Goal: Ask a question: Seek information or help from site administrators or community

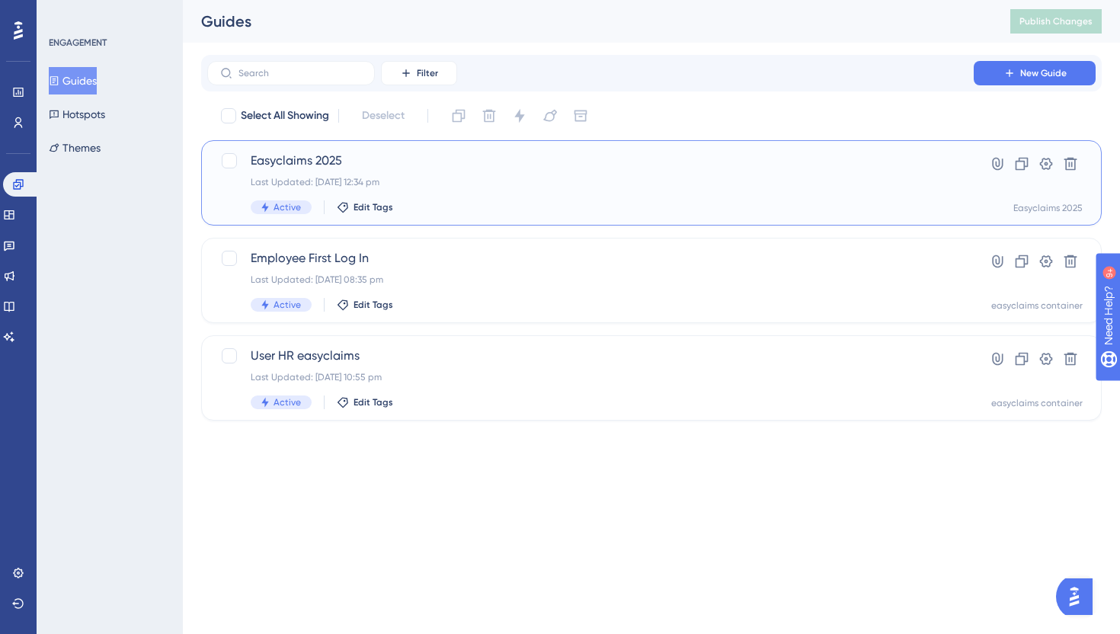
click at [408, 184] on div "Last Updated: 06 Oct 2025 12:34 pm" at bounding box center [591, 182] width 680 height 12
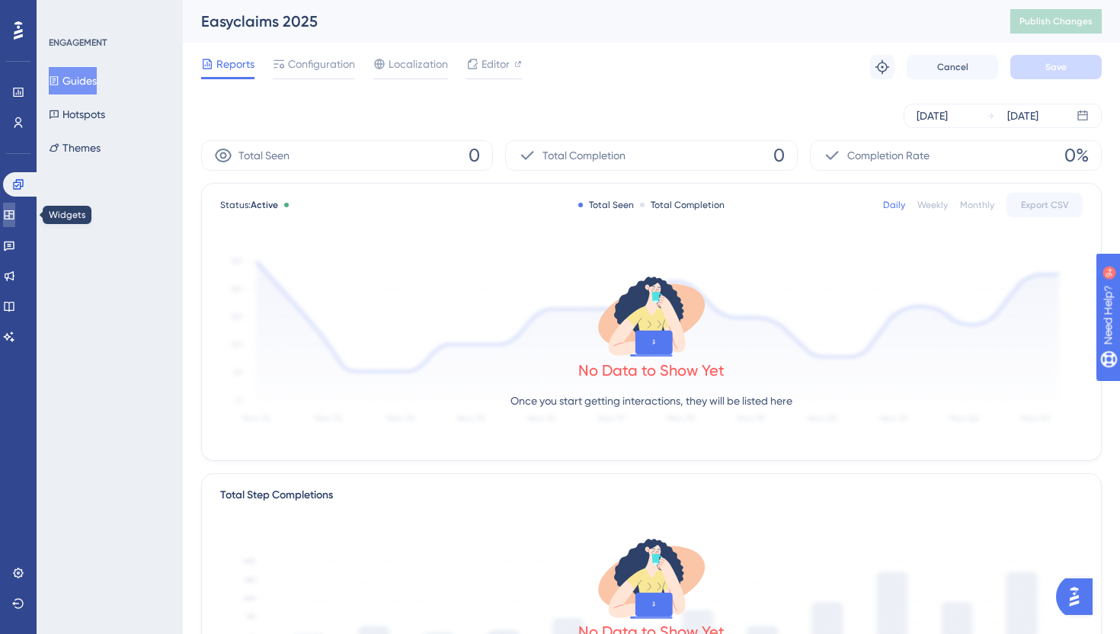
click at [15, 222] on link at bounding box center [9, 215] width 12 height 24
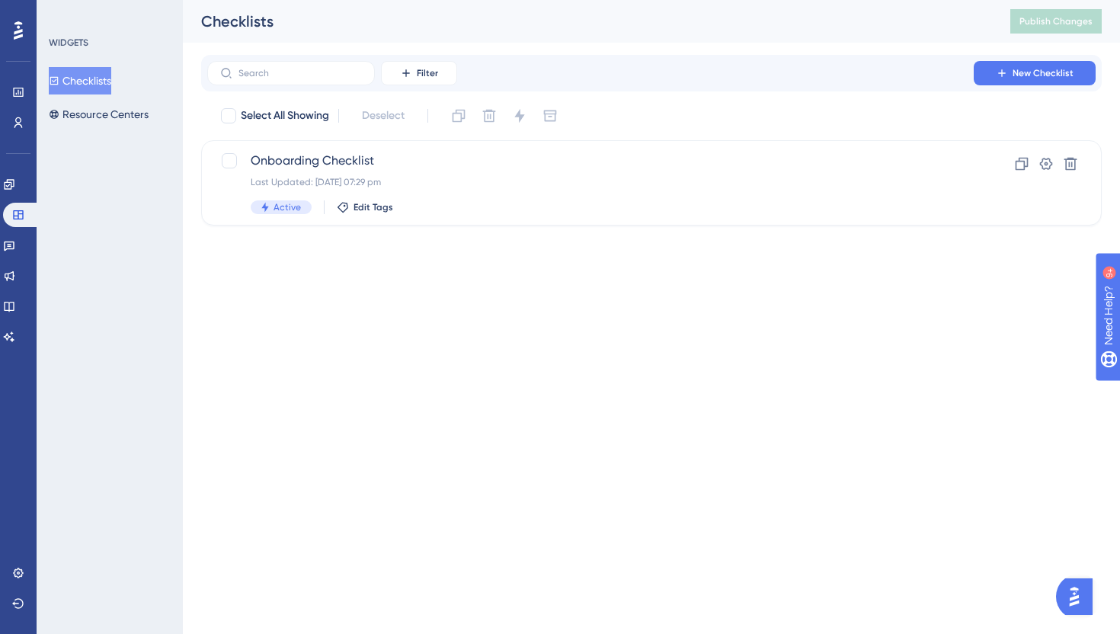
click at [1086, 600] on img "Open AI Assistant Launcher" at bounding box center [1073, 596] width 27 height 27
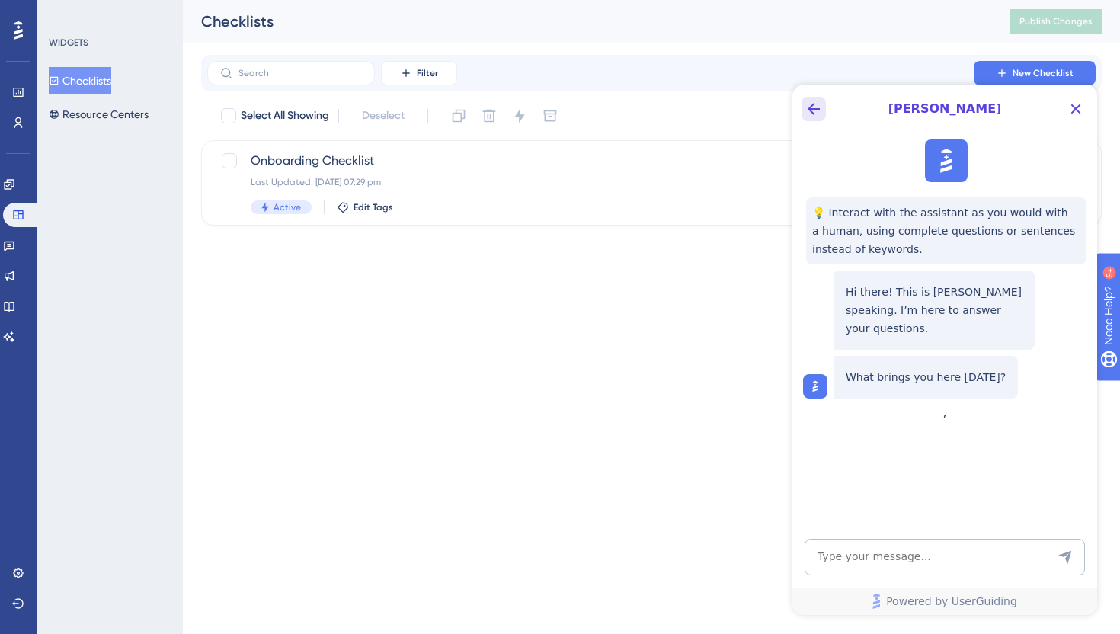
click at [821, 110] on icon "Back Button" at bounding box center [814, 109] width 18 height 18
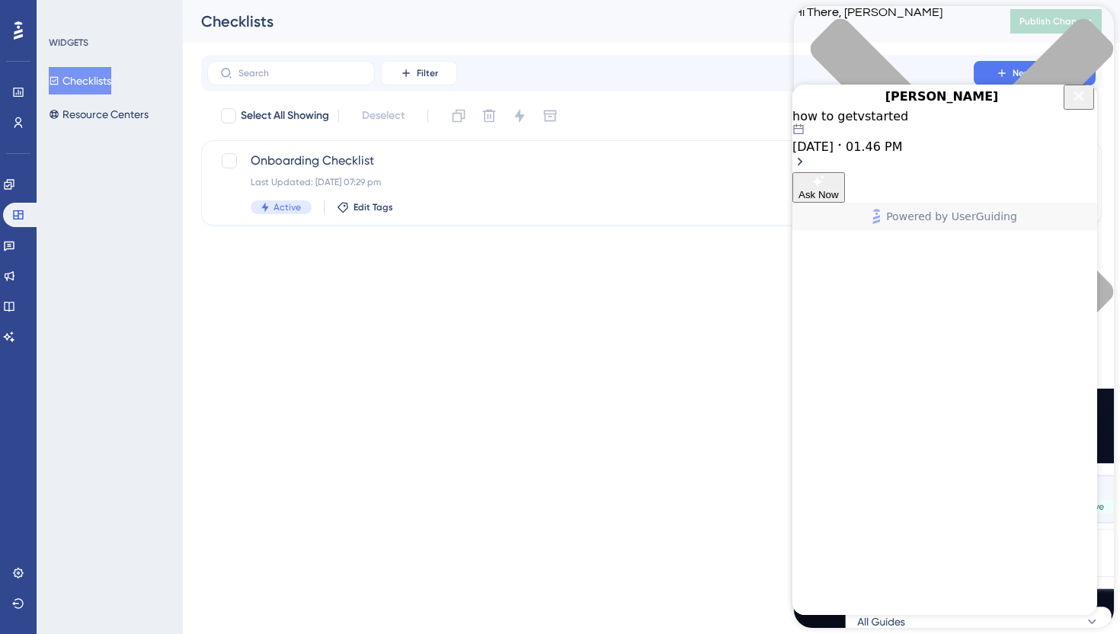
click at [1077, 101] on icon "Close Button" at bounding box center [1079, 96] width 10 height 10
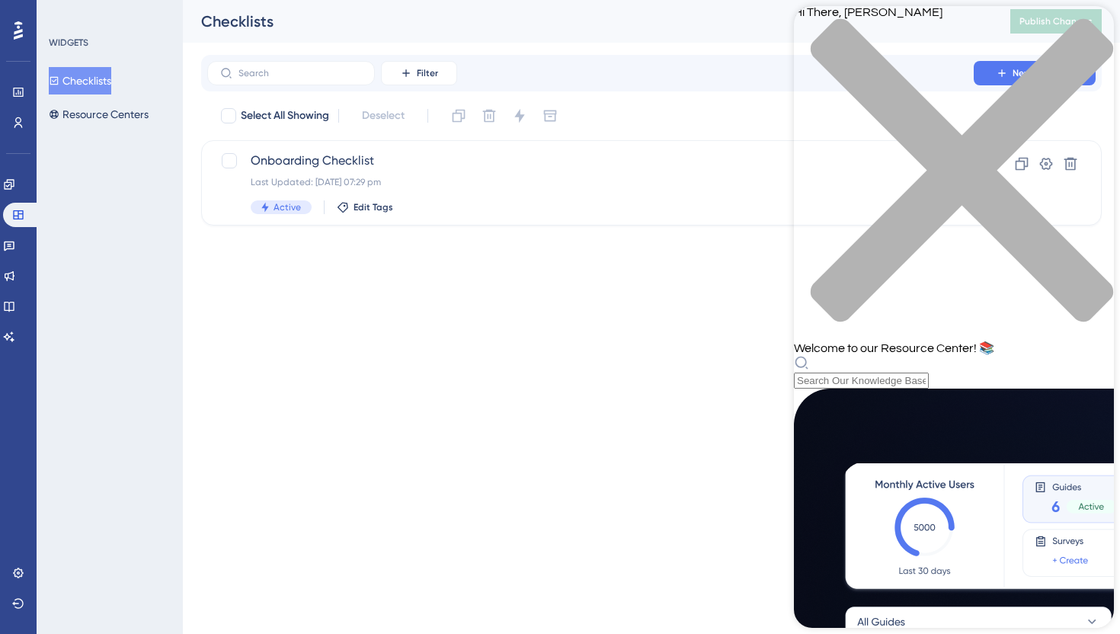
scroll to position [502, 0]
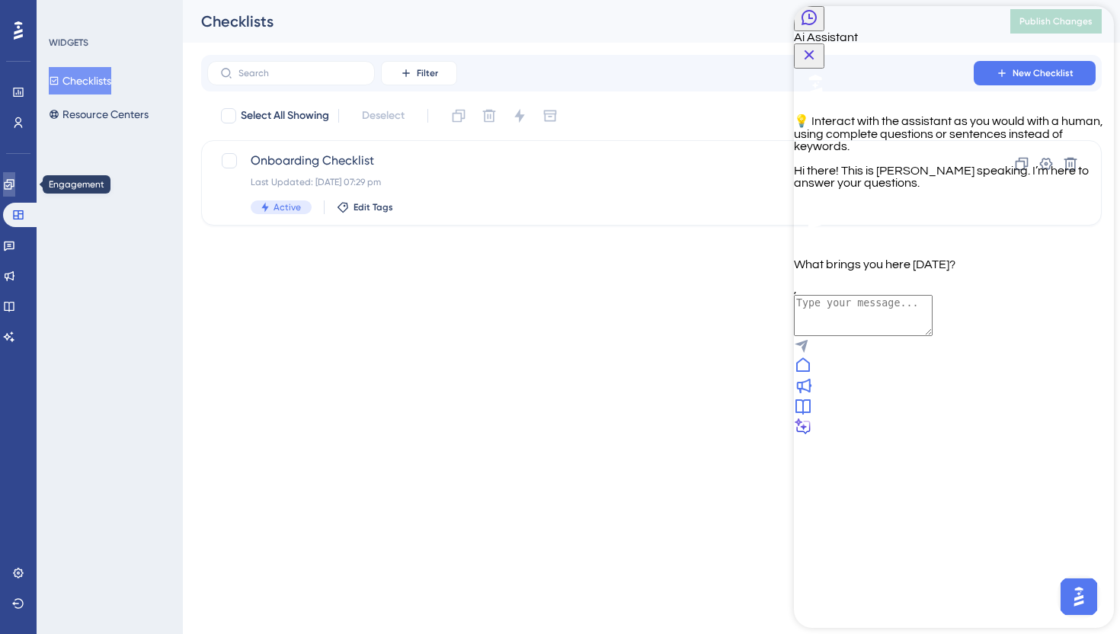
click at [15, 193] on link at bounding box center [9, 184] width 12 height 24
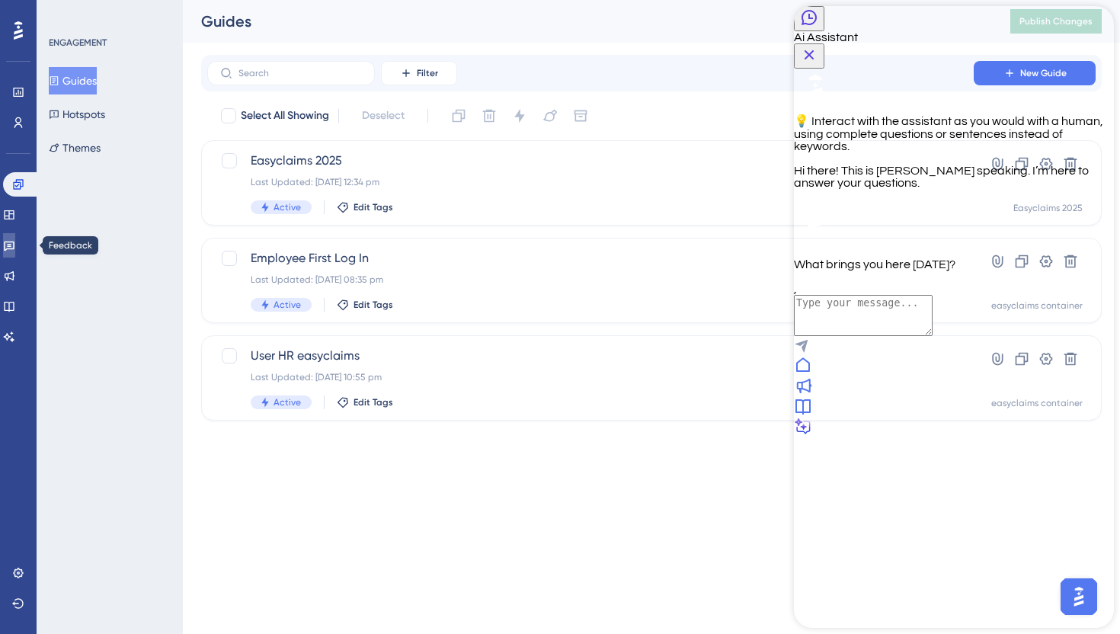
click at [15, 250] on icon at bounding box center [9, 245] width 12 height 12
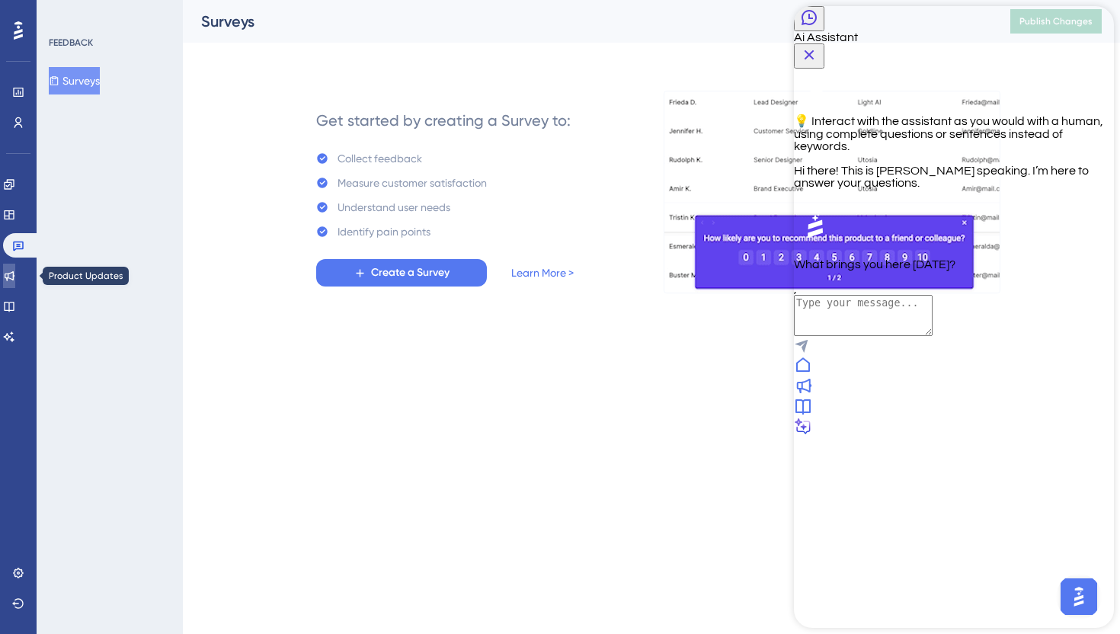
click at [14, 277] on icon at bounding box center [10, 276] width 10 height 10
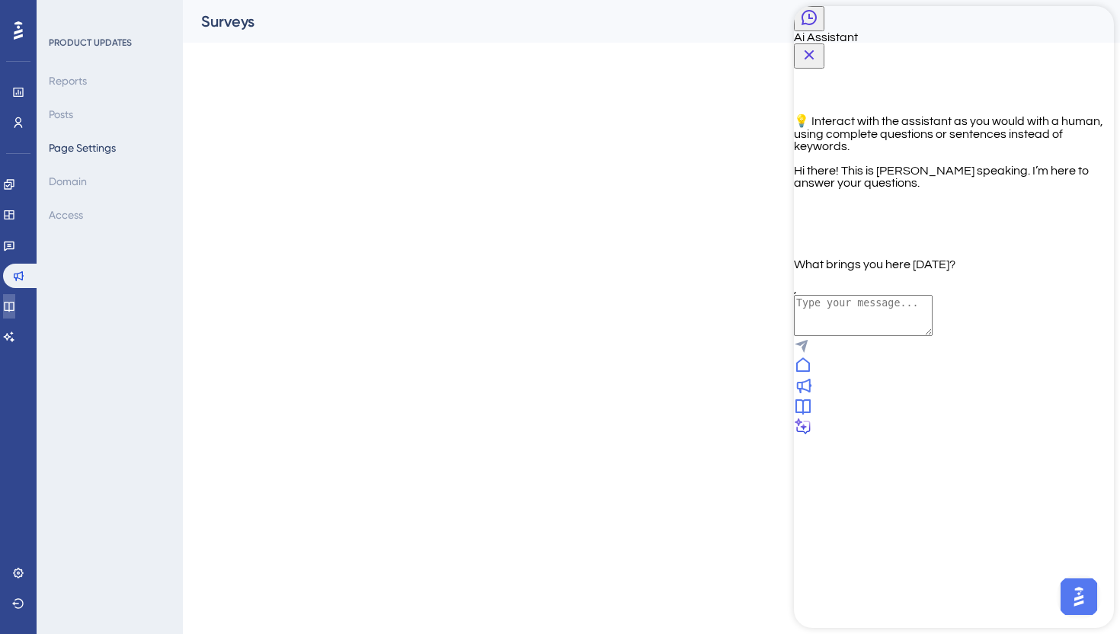
click at [15, 296] on link at bounding box center [9, 306] width 12 height 24
click at [15, 336] on icon at bounding box center [9, 337] width 12 height 12
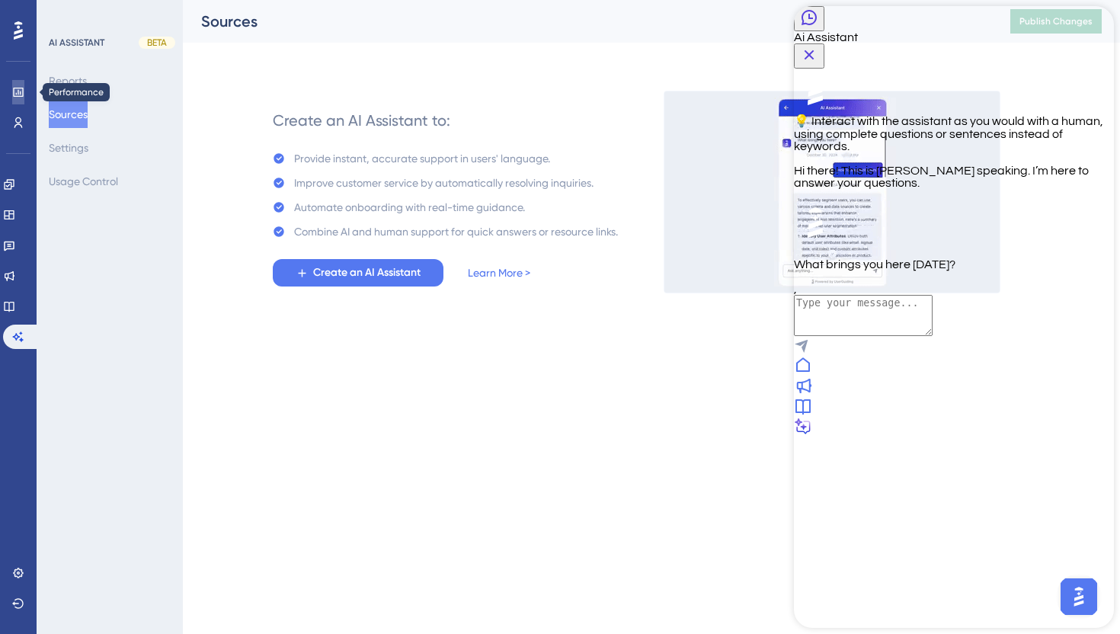
click at [20, 91] on icon at bounding box center [18, 92] width 10 height 9
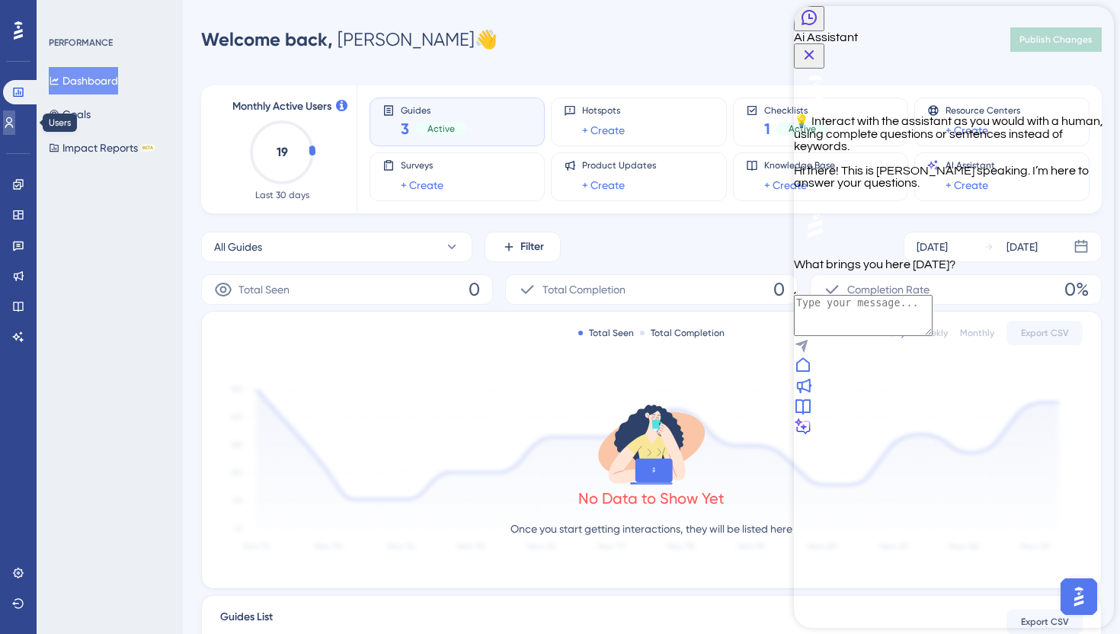
click at [14, 121] on icon at bounding box center [9, 122] width 8 height 11
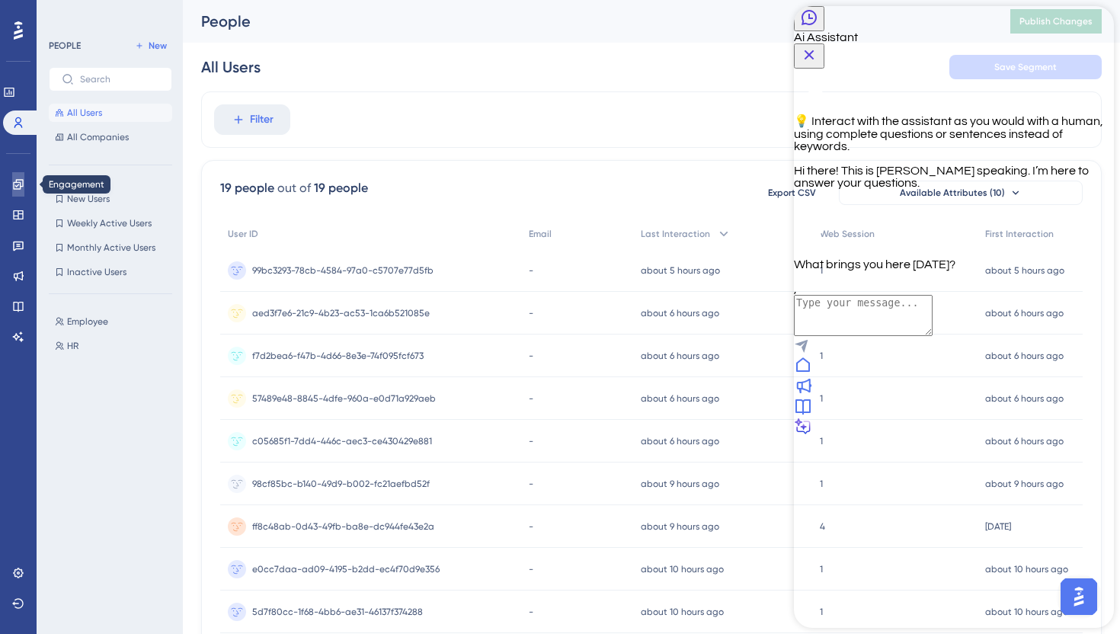
click at [19, 183] on icon at bounding box center [18, 184] width 12 height 12
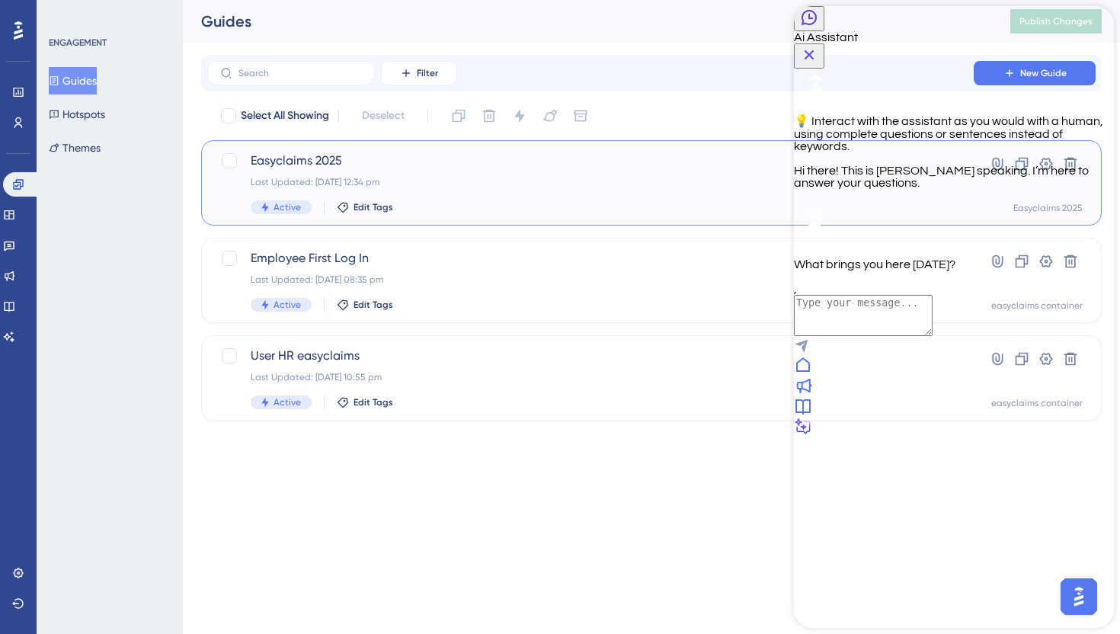
click at [315, 170] on div "Easyclaims 2025 Last Updated: 06 Oct 2025 12:34 pm Active Edit Tags" at bounding box center [591, 183] width 680 height 62
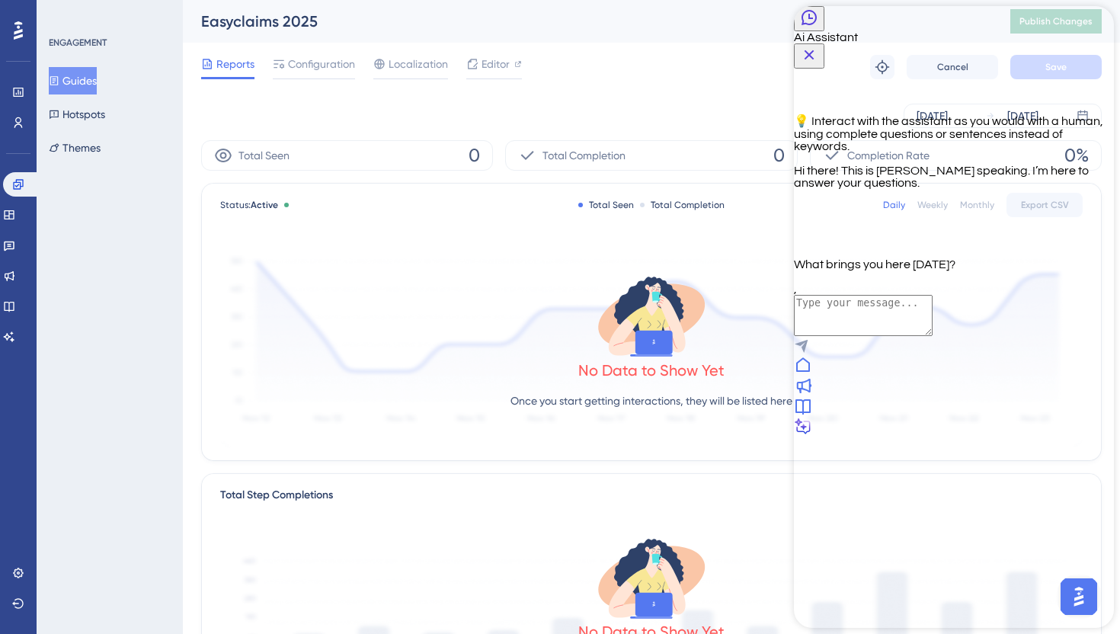
click at [326, 50] on div "Reports Configuration Localization Editor Troubleshoot Cancel Save" at bounding box center [651, 67] width 900 height 49
click at [319, 66] on span "Configuration" at bounding box center [321, 64] width 67 height 18
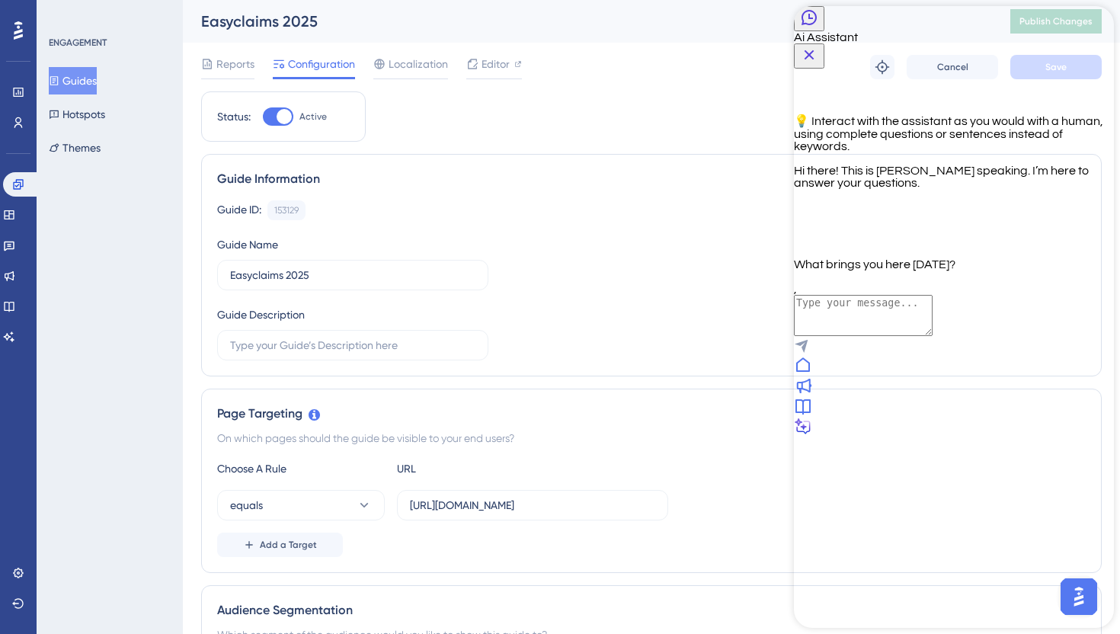
click at [818, 46] on icon "Close Button" at bounding box center [809, 55] width 18 height 18
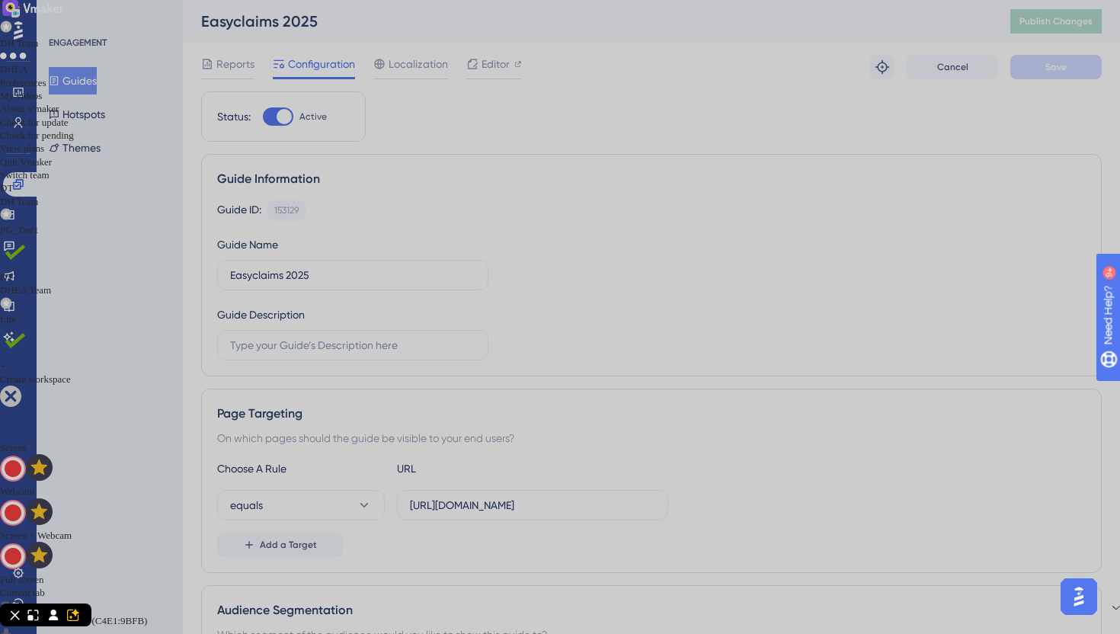
click at [900, 441] on div at bounding box center [560, 441] width 1120 height 0
click at [926, 573] on div "Full screen" at bounding box center [560, 579] width 1120 height 13
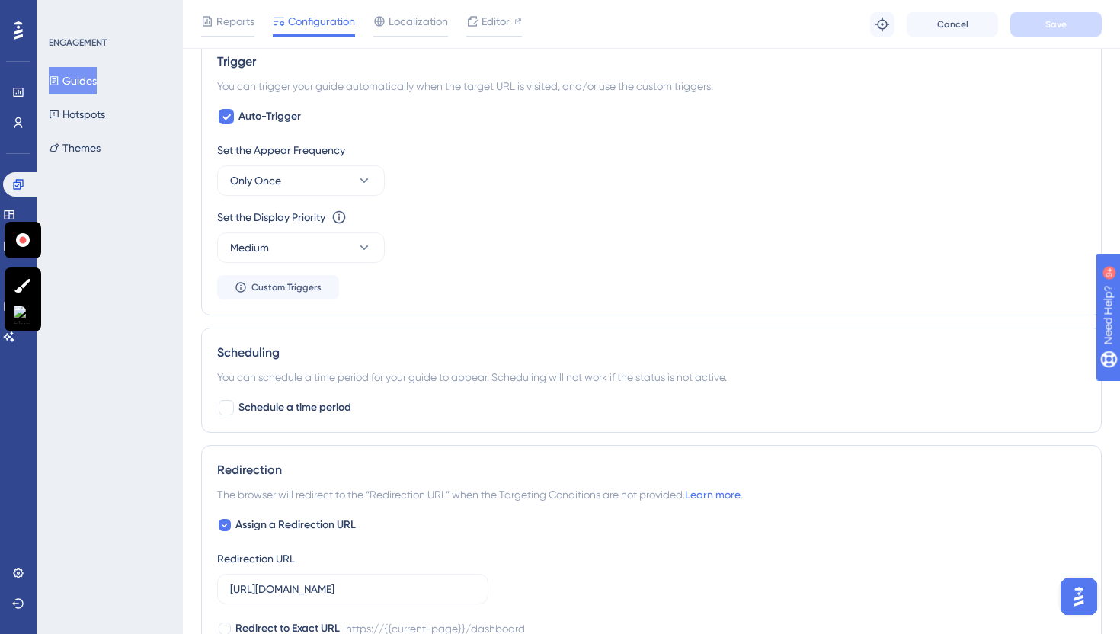
scroll to position [699, 0]
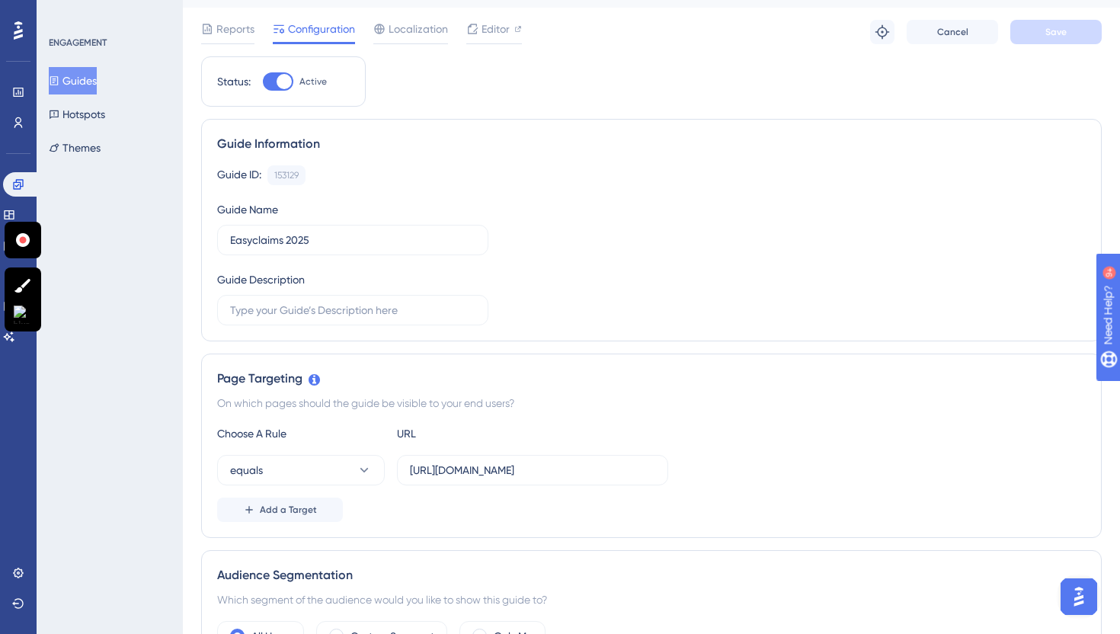
scroll to position [0, 0]
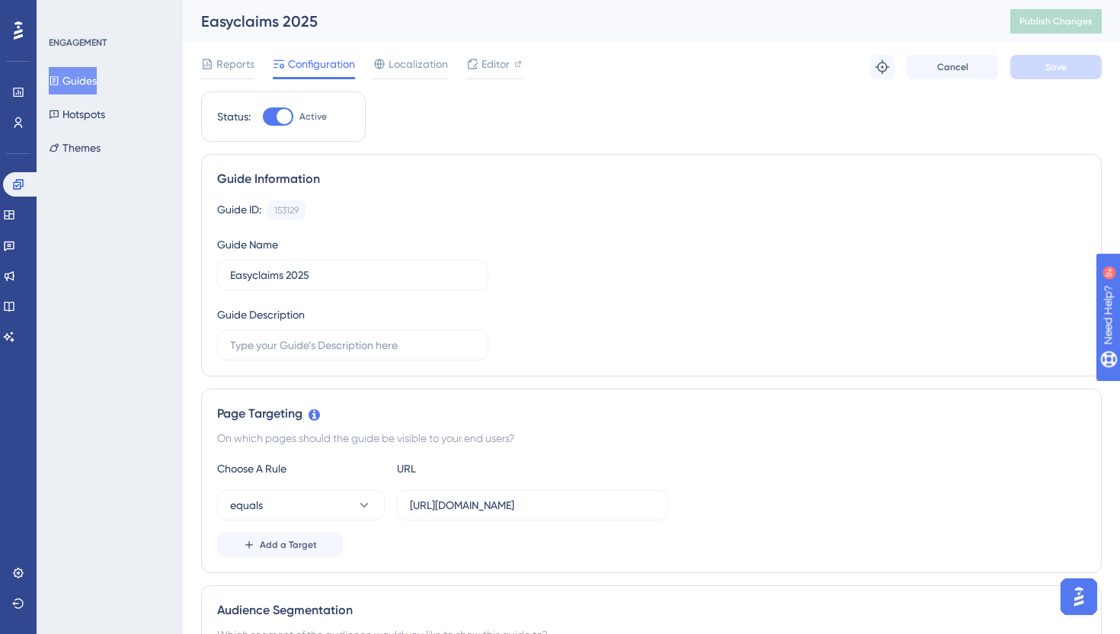
click at [1073, 603] on img "Open AI Assistant Launcher" at bounding box center [1078, 596] width 27 height 27
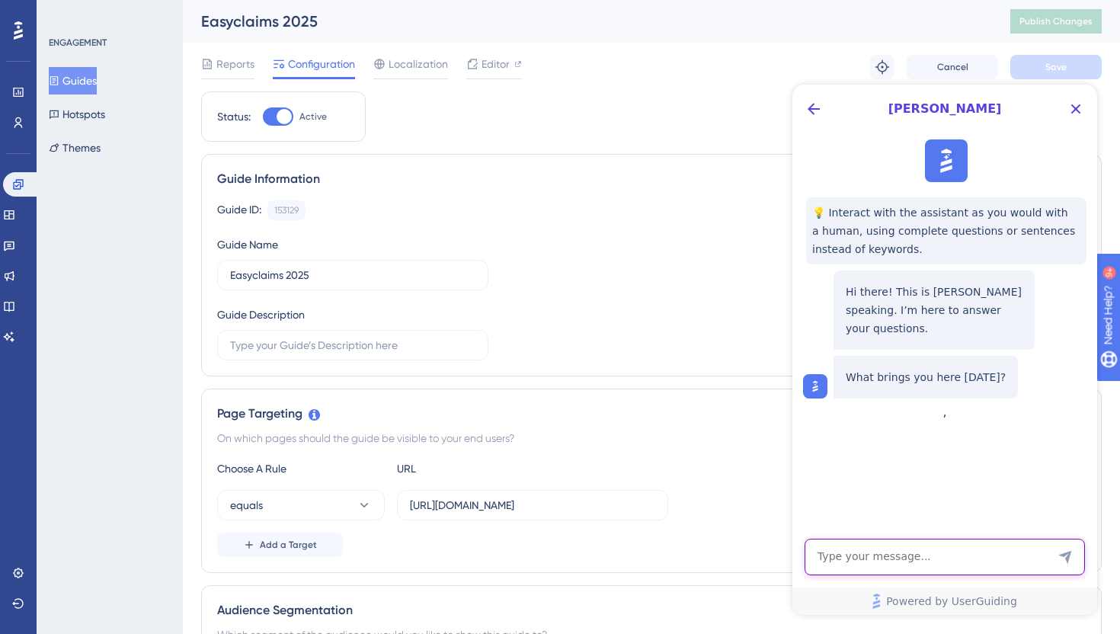
click at [843, 558] on textarea "AI Assistant Text Input" at bounding box center [945, 557] width 280 height 37
paste textarea "https://davidho.vmaker.com/record/aPyeCDLkiuSeS8sr"
click at [843, 558] on textarea "https://davidho.vmaker.com/record/aPyeCDLkiuSeS8sr" at bounding box center [945, 550] width 280 height 50
click at [877, 563] on textarea "https://davidho.vmaker.com/record/aPyeCDLkiuSeS8sr" at bounding box center [945, 550] width 280 height 50
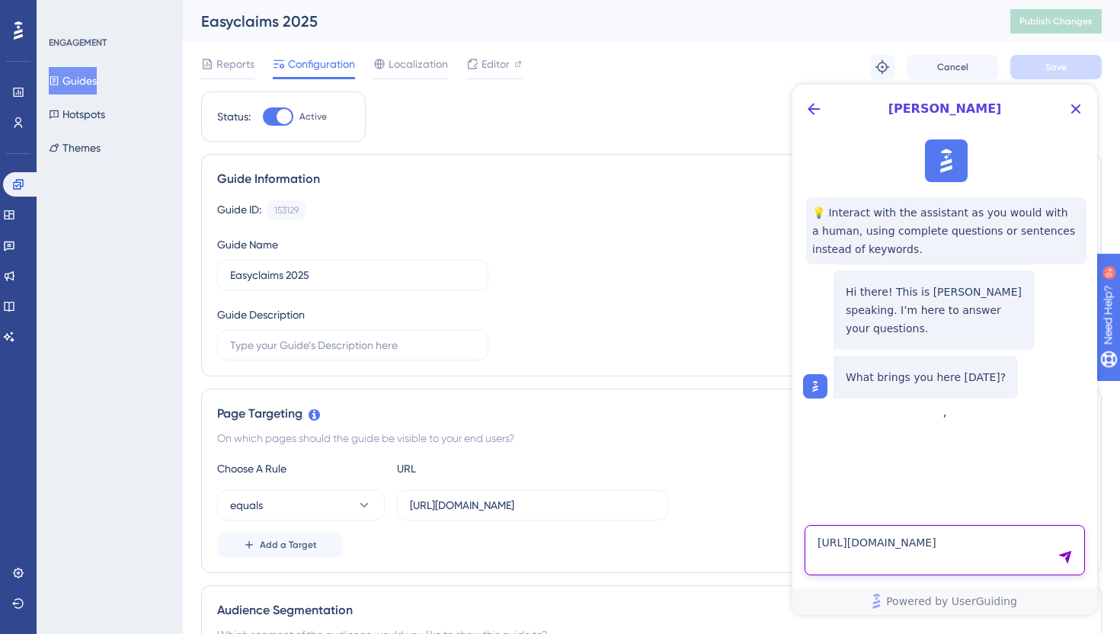
type textarea "https://davidho.vmaker.com/record/aPyeCDLkiuSeS8sr"
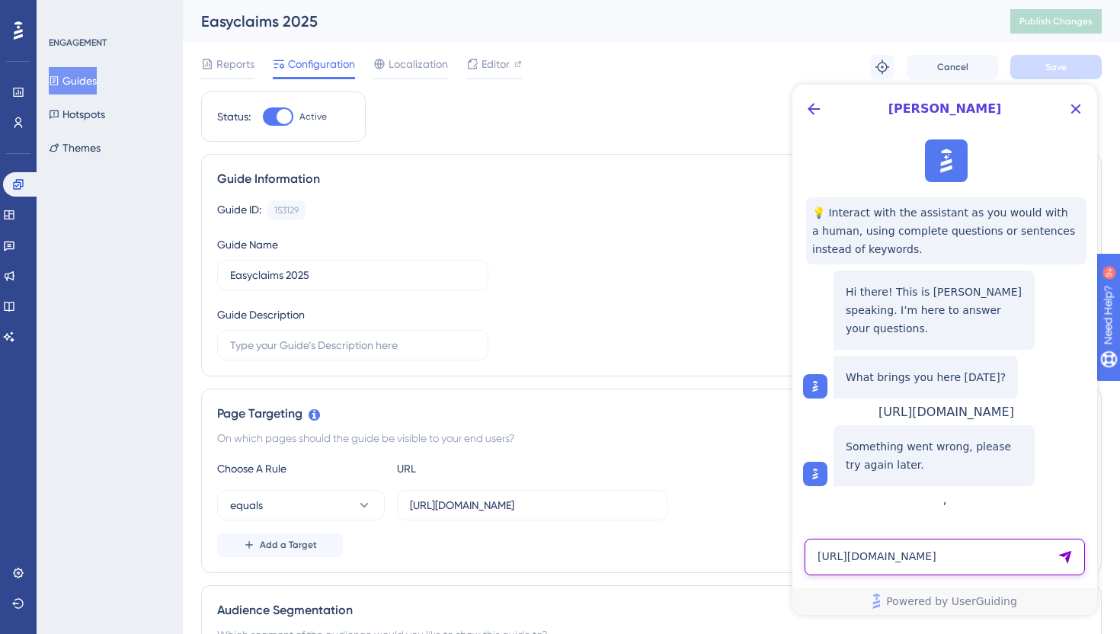
click at [881, 555] on textarea "https://davidho.vmaker.com/record/aPyeCDLkiuSeS8sr" at bounding box center [945, 557] width 280 height 37
type textarea "Can I speak to a human support?"
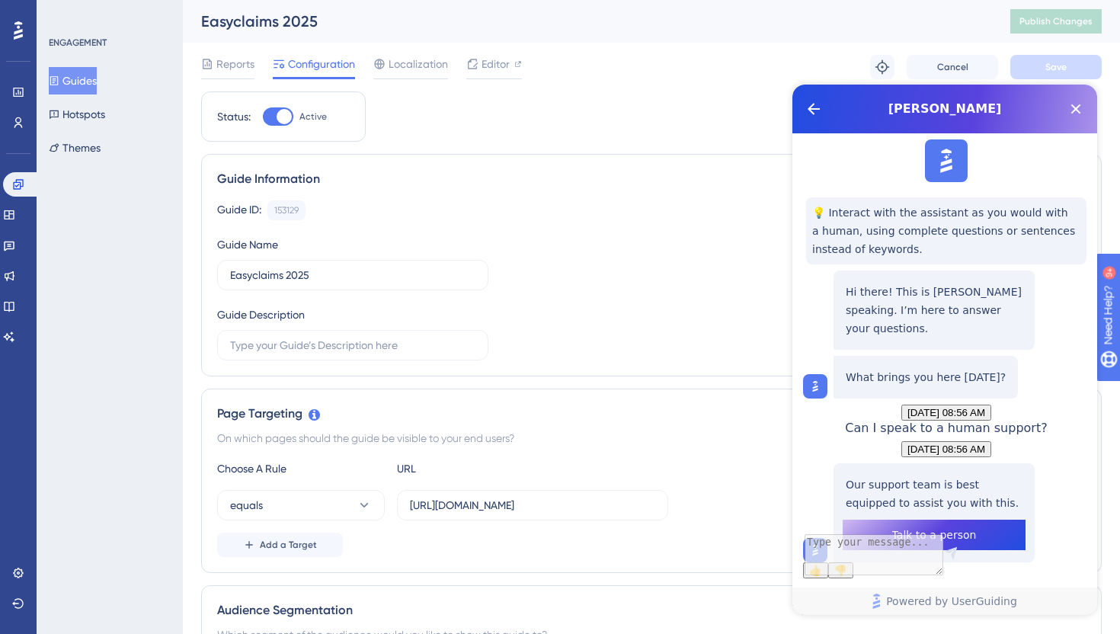
scroll to position [117, 0]
click at [930, 526] on span "Talk to a person" at bounding box center [934, 535] width 85 height 18
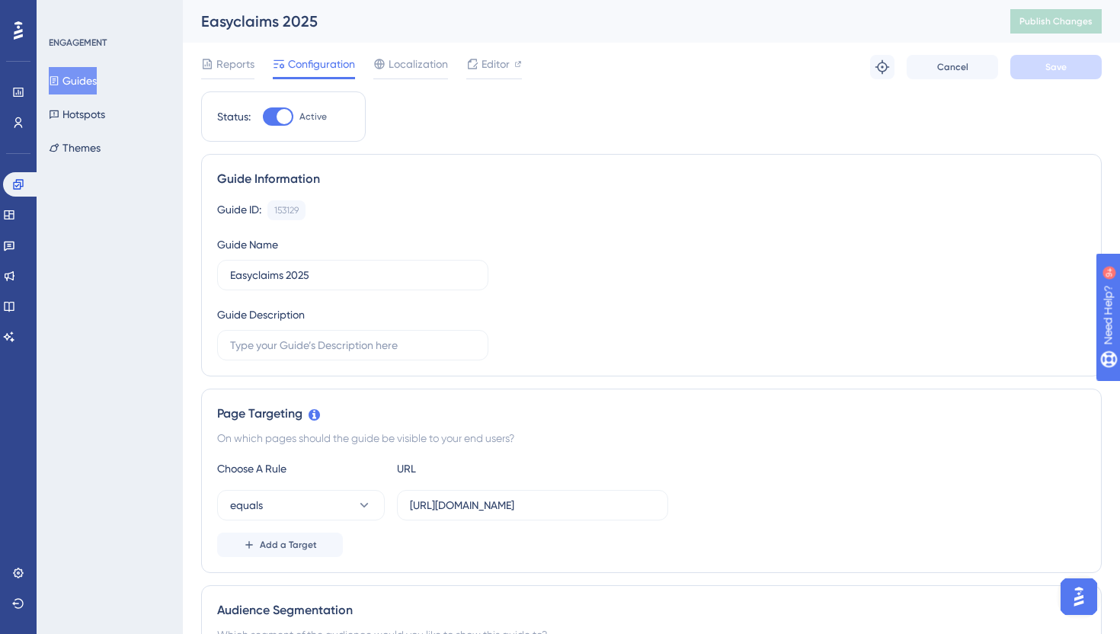
scroll to position [0, 0]
click at [1077, 591] on img "Open AI Assistant Launcher" at bounding box center [1078, 596] width 27 height 27
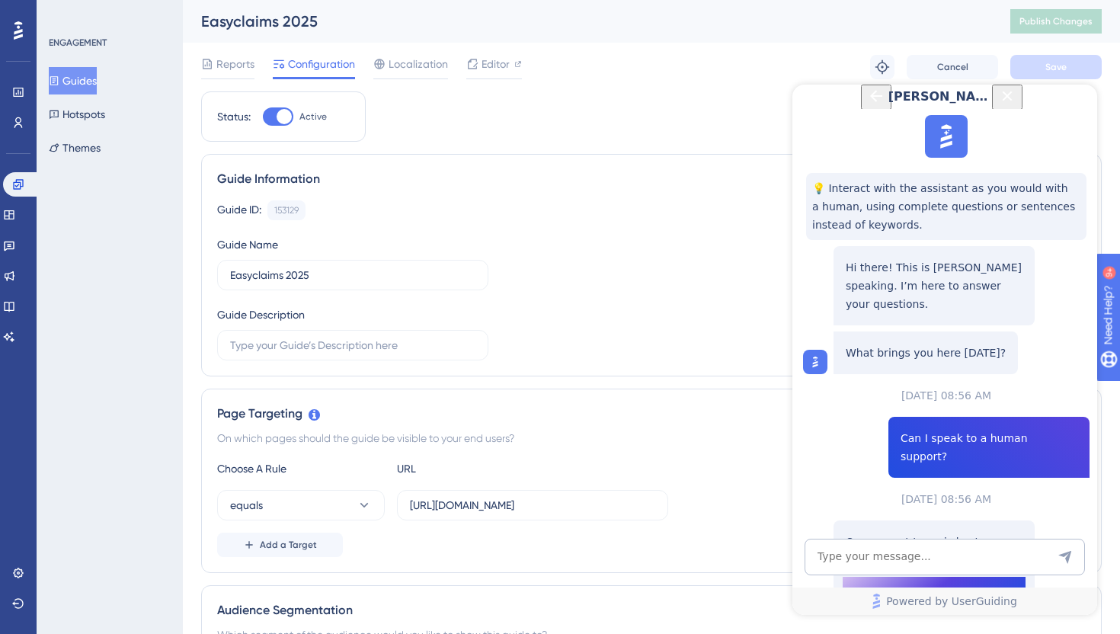
scroll to position [117, 0]
click at [902, 583] on span "Talk to a person" at bounding box center [934, 592] width 85 height 18
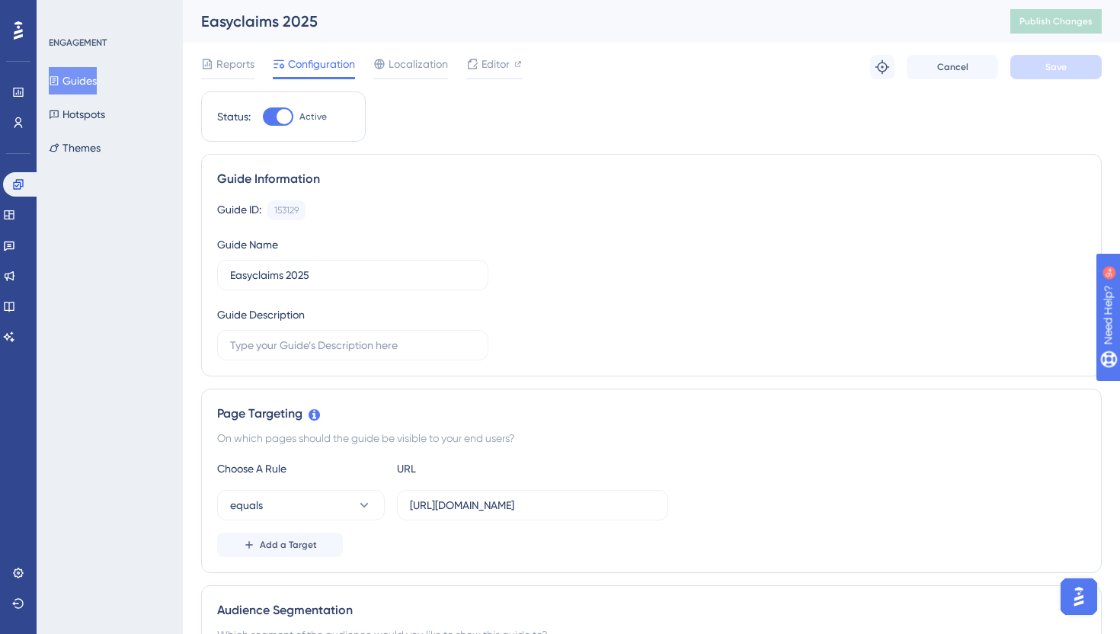
scroll to position [0, 0]
click at [1072, 592] on img "Open AI Assistant Launcher" at bounding box center [1078, 596] width 27 height 27
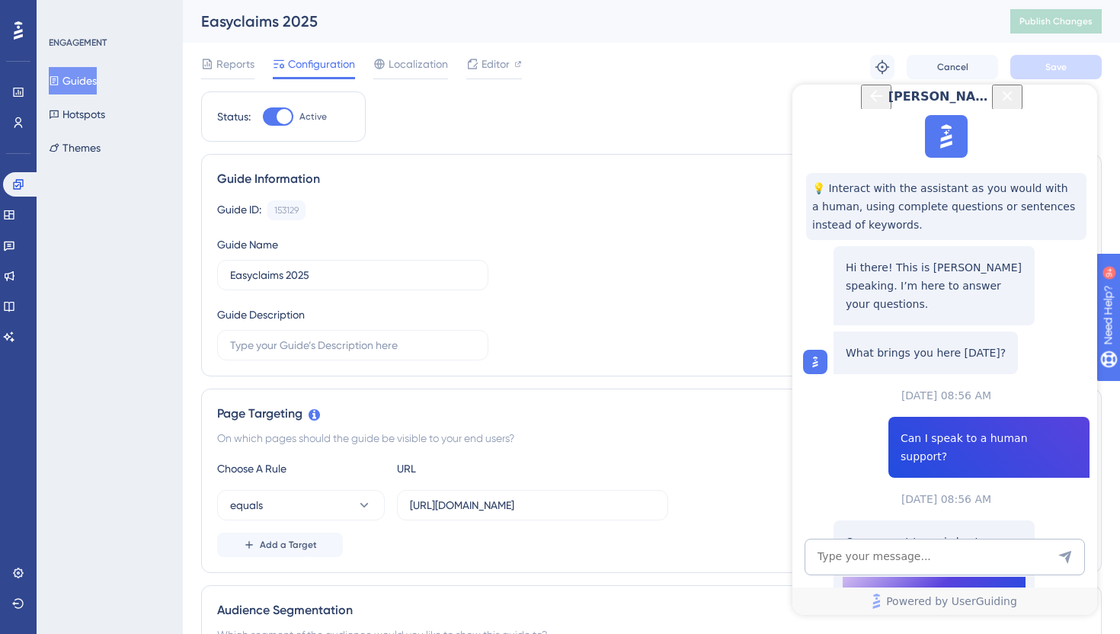
scroll to position [117, 0]
click at [892, 577] on button "Talk to a person" at bounding box center [934, 592] width 183 height 30
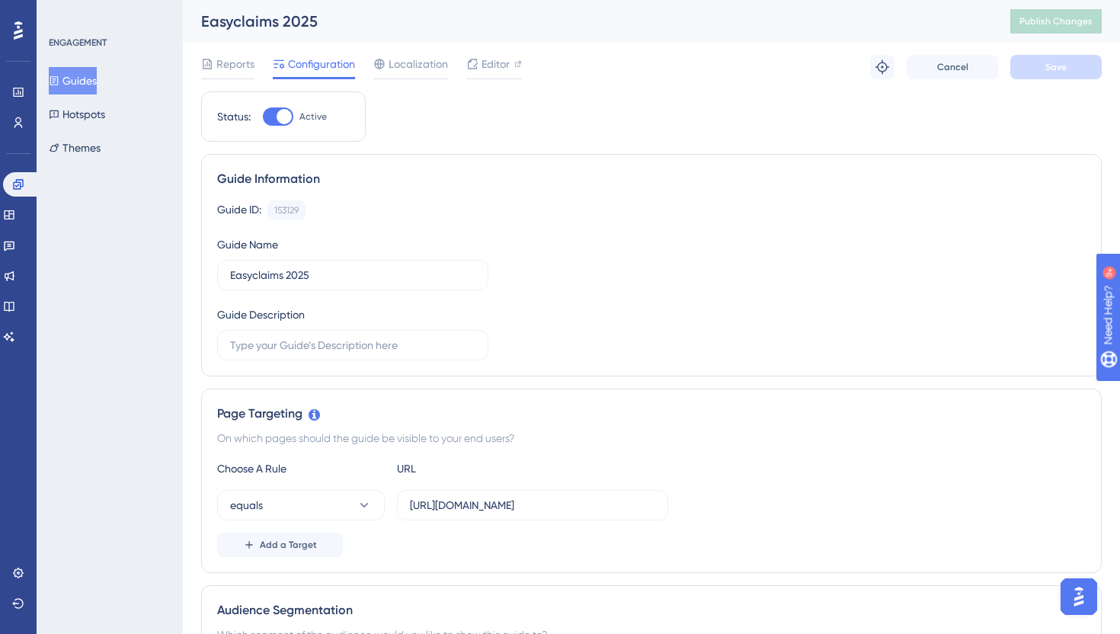
scroll to position [0, 0]
click at [1080, 609] on img "Open AI Assistant Launcher" at bounding box center [1078, 596] width 27 height 27
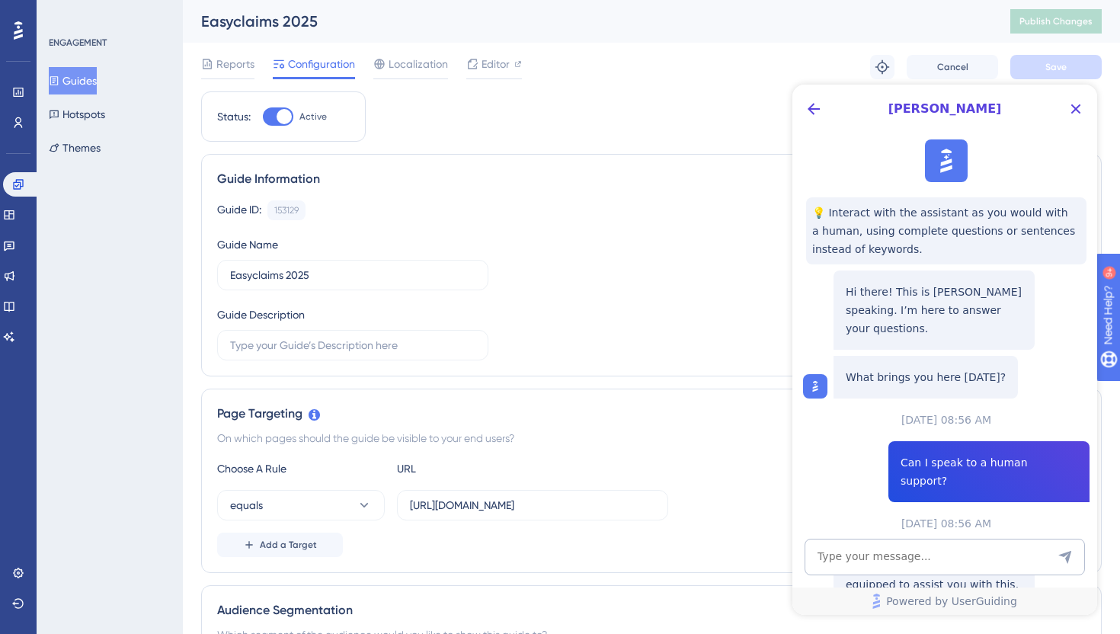
scroll to position [117, 0]
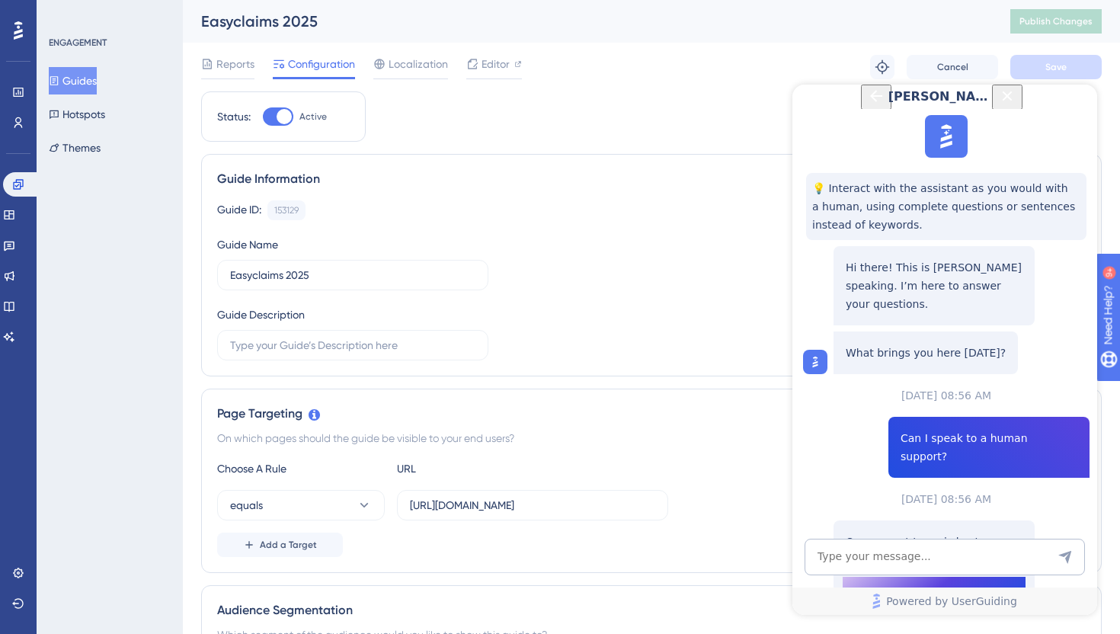
click at [851, 629] on span "👍" at bounding box center [845, 638] width 24 height 18
click at [842, 629] on span "👍" at bounding box center [845, 638] width 24 height 18
click at [844, 629] on span "👍" at bounding box center [845, 638] width 24 height 18
click at [862, 577] on button "Talk to a person" at bounding box center [934, 592] width 183 height 30
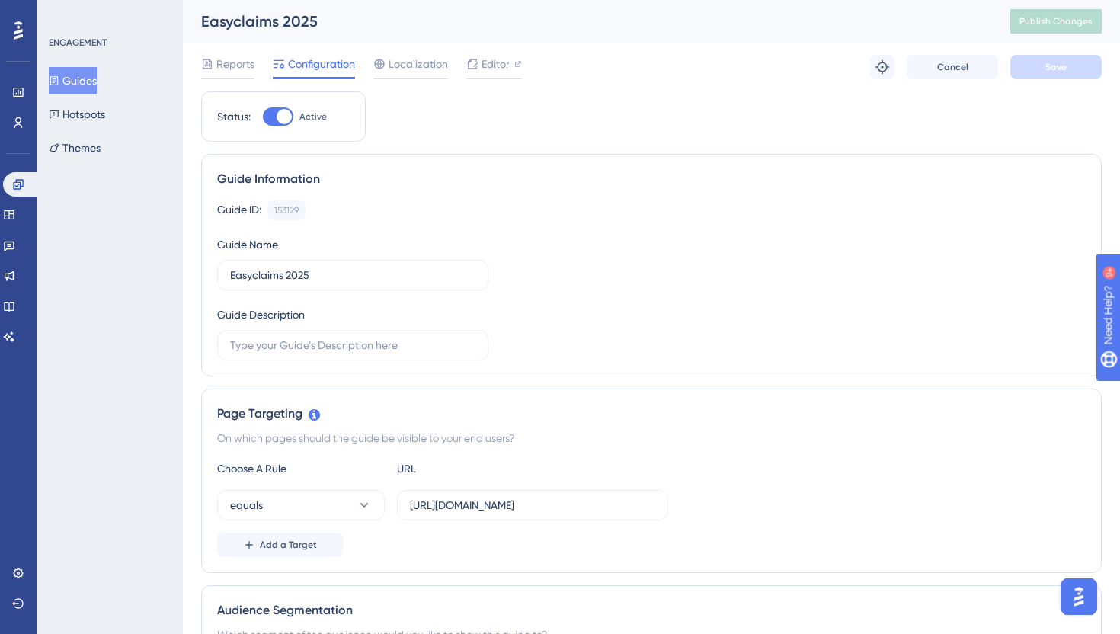
scroll to position [0, 0]
click at [1081, 586] on img "Open AI Assistant Launcher" at bounding box center [1078, 596] width 27 height 27
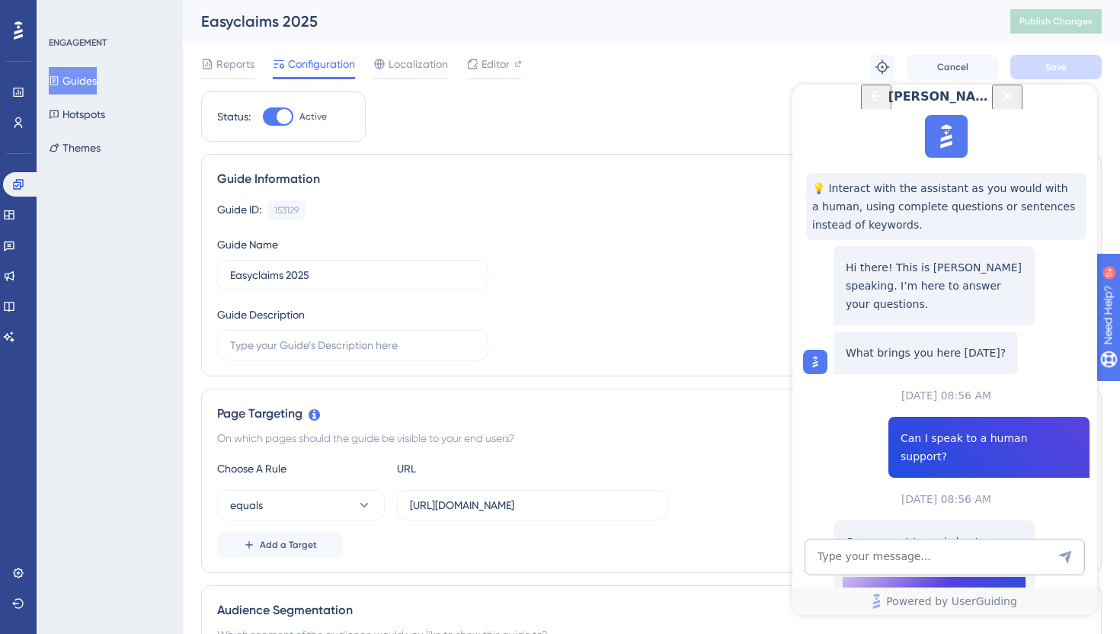
scroll to position [117, 0]
click at [902, 563] on textarea "AI Assistant Text Input" at bounding box center [945, 557] width 280 height 37
type textarea "I can't click that button"
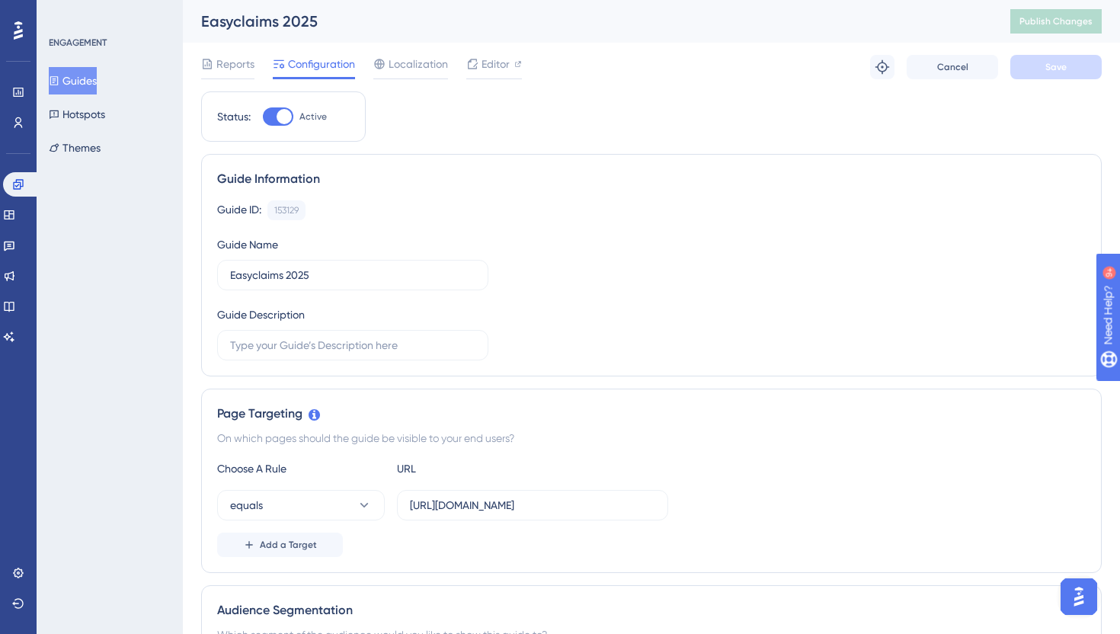
scroll to position [0, 0]
click at [1074, 597] on img "Open AI Assistant Launcher" at bounding box center [1078, 596] width 27 height 27
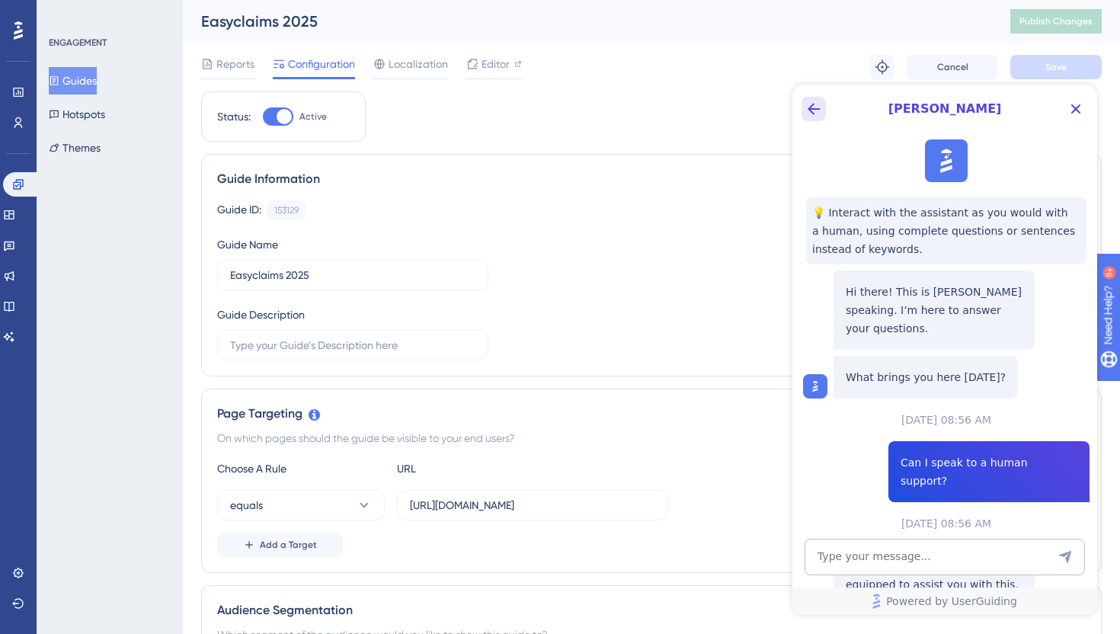
click at [817, 110] on icon "Back Button" at bounding box center [814, 109] width 18 height 18
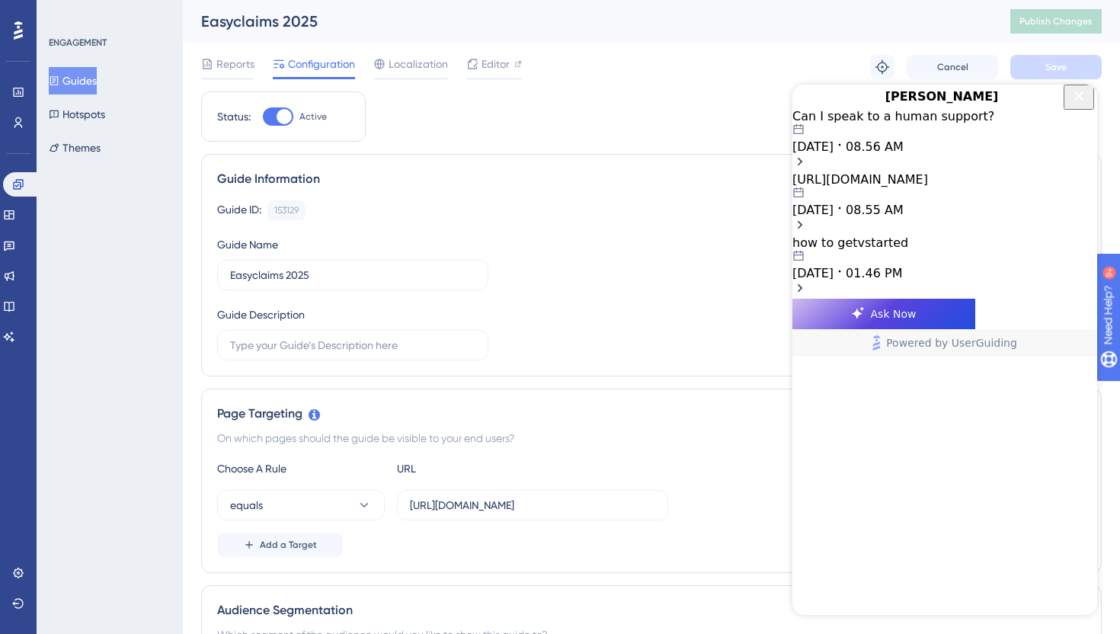
click at [943, 154] on div "Can I speak to a human support? 10.07.2025 08.56 AM" at bounding box center [944, 131] width 305 height 45
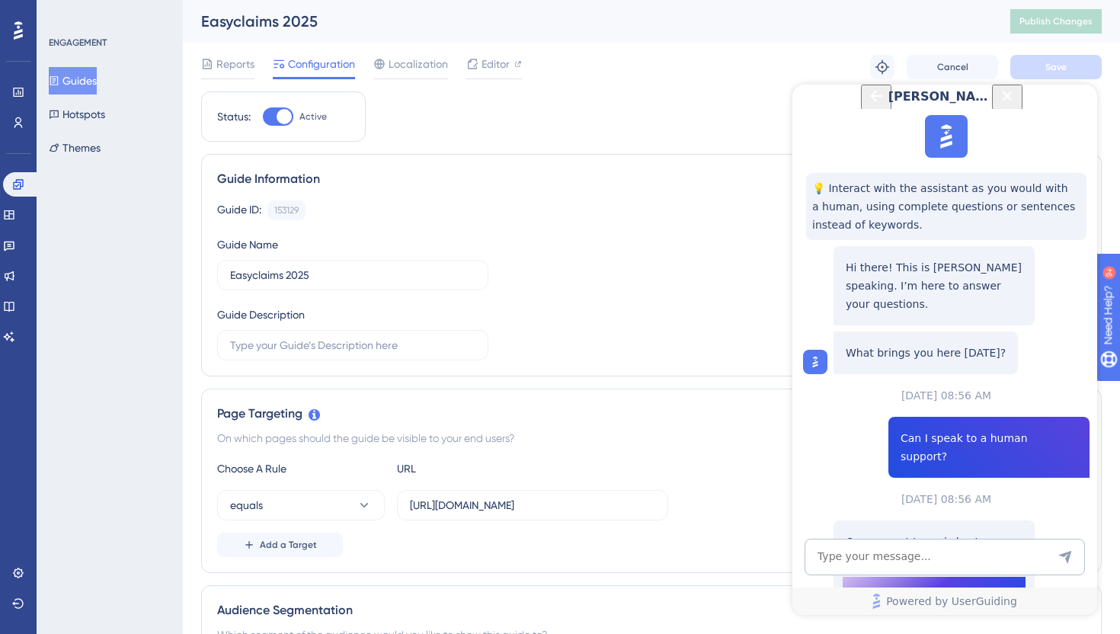
scroll to position [344, 0]
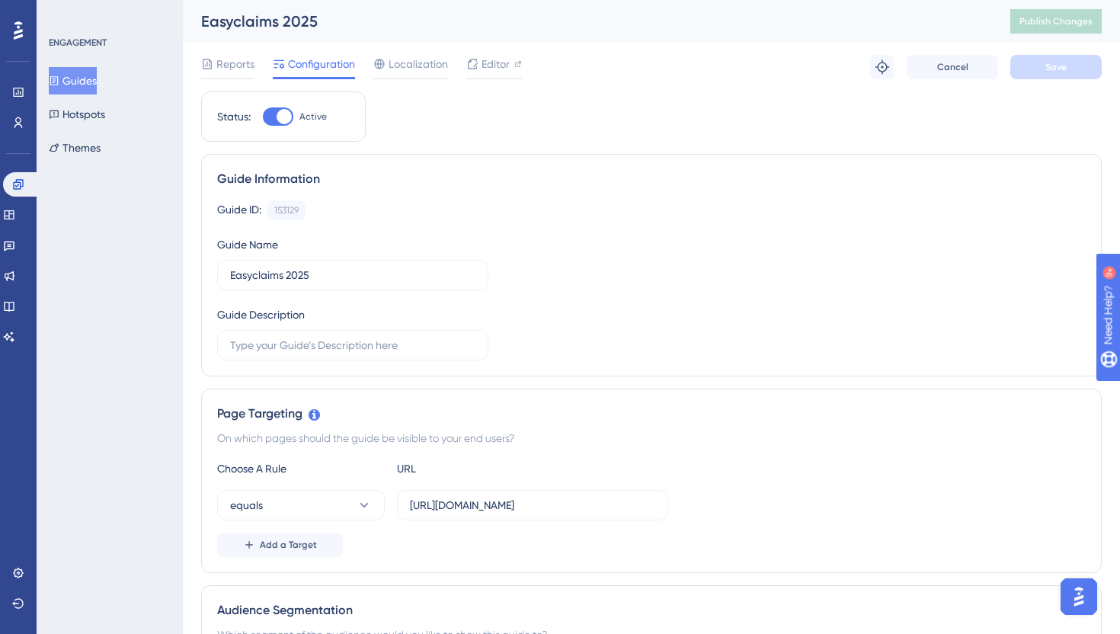
scroll to position [0, 0]
click at [1088, 593] on img "Open AI Assistant Launcher" at bounding box center [1078, 596] width 27 height 27
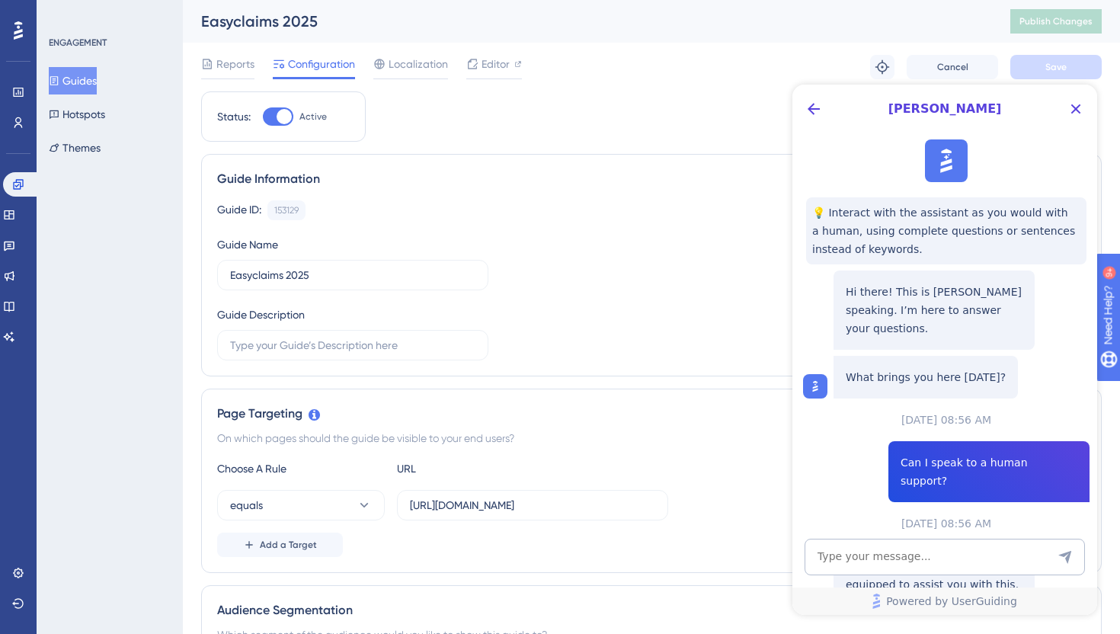
scroll to position [344, 0]
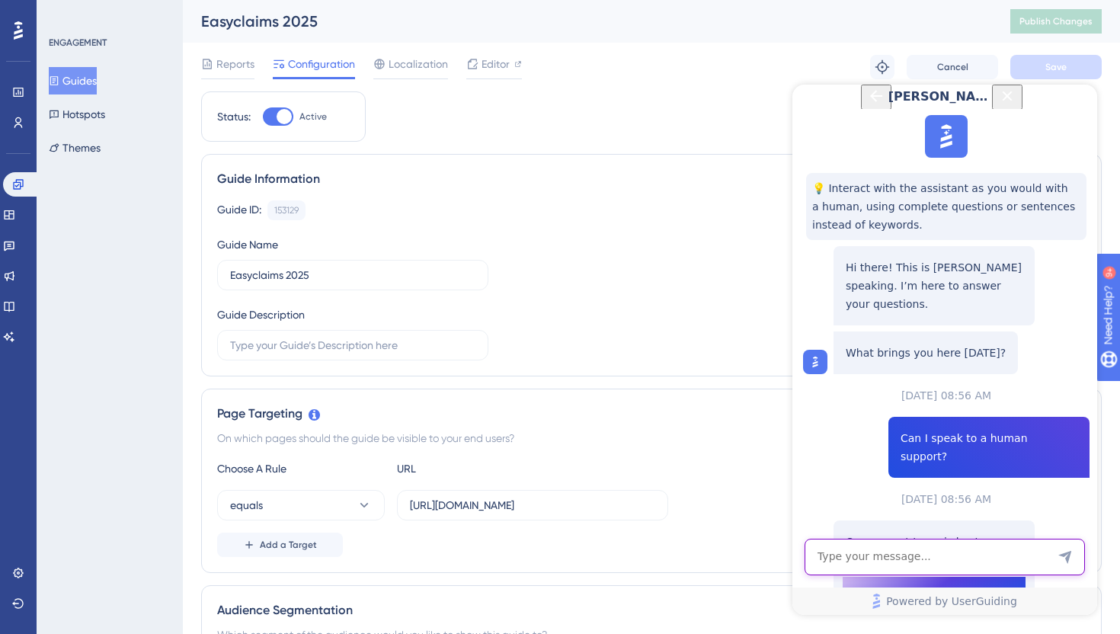
click at [908, 555] on textarea "AI Assistant Text Input" at bounding box center [945, 557] width 280 height 37
click at [858, 549] on textarea "I can't click that button" at bounding box center [945, 557] width 280 height 37
click at [884, 551] on textarea "what's the email for the support team?" at bounding box center [945, 557] width 280 height 37
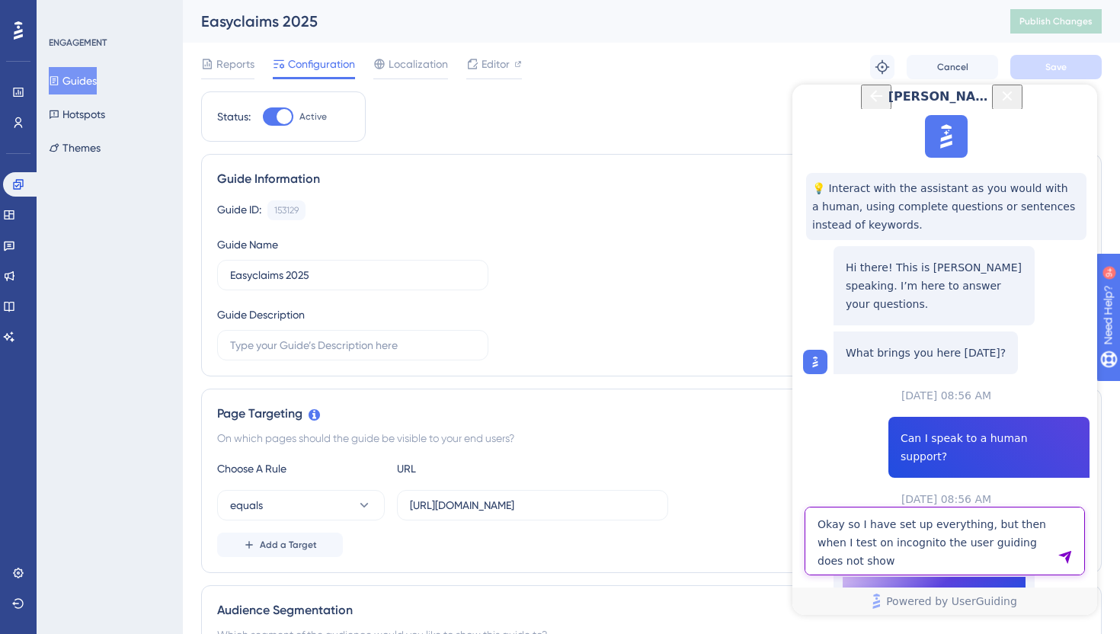
type textarea "Okay so I have set up everything, but then when I test on incognito the user gu…"
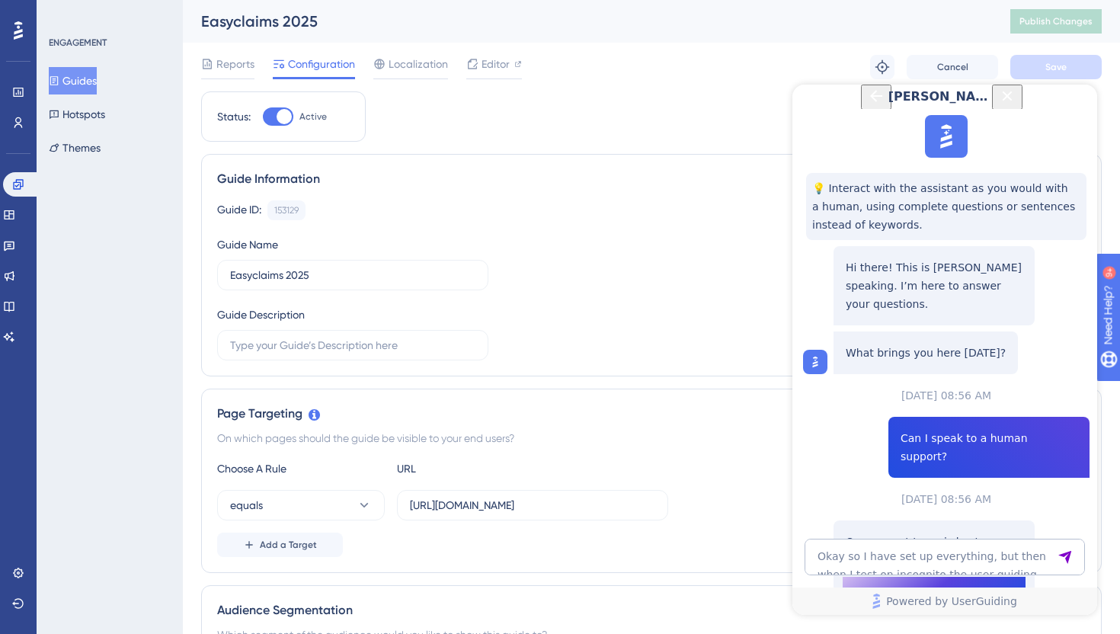
scroll to position [1237, 0]
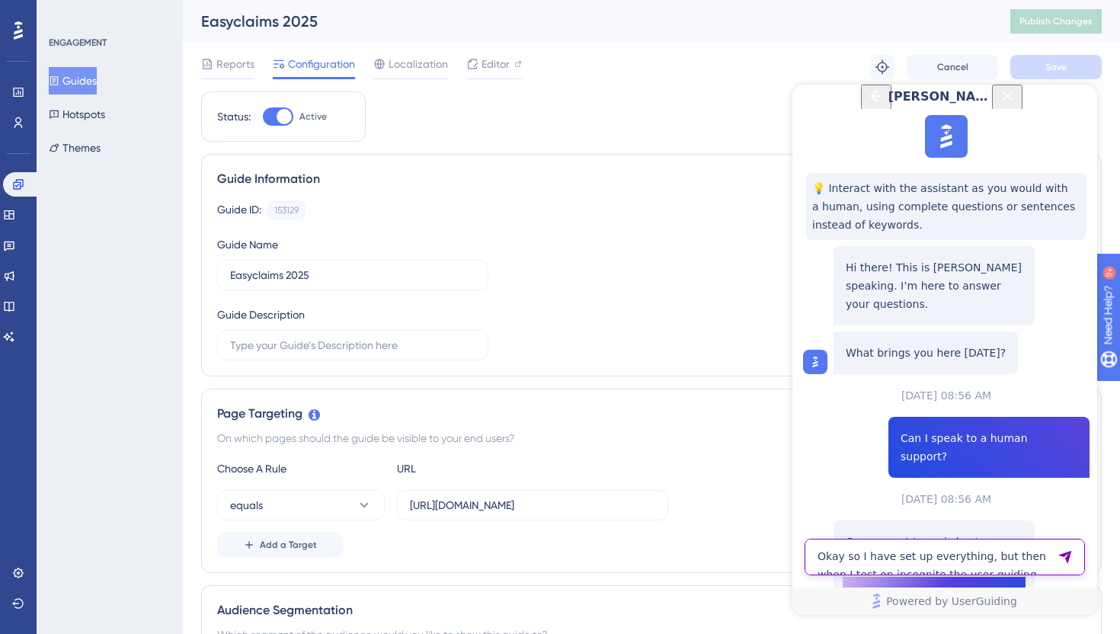
click at [903, 552] on textarea "Okay so I have set up everything, but then when I test on incognito the user gu…" at bounding box center [945, 557] width 280 height 37
click at [853, 557] on textarea "AI Assistant Text Input" at bounding box center [945, 557] width 280 height 37
click at [900, 561] on textarea "After the trump shooter, nothing happens" at bounding box center [945, 557] width 280 height 37
type textarea "After the troubleshooter, nothing happens"
